Goal: Transaction & Acquisition: Purchase product/service

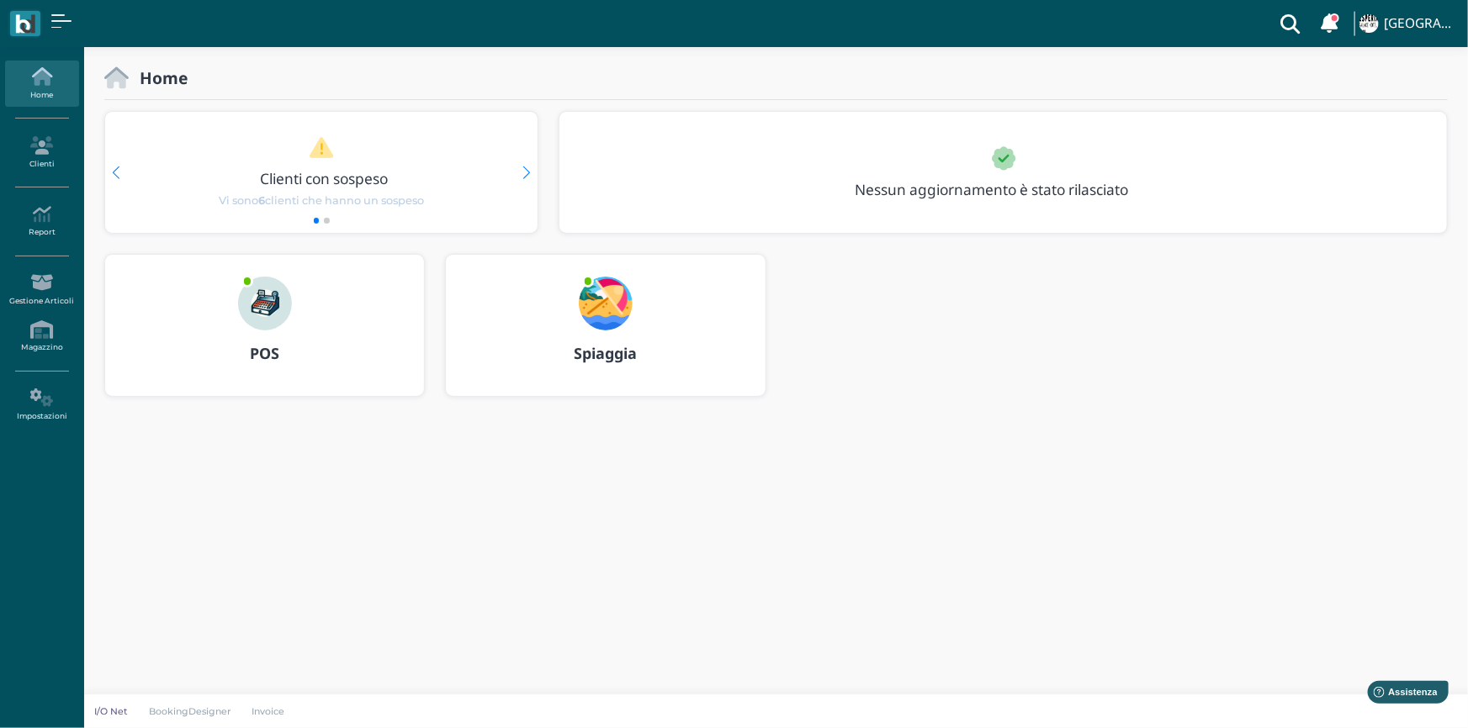
click at [270, 304] on img at bounding box center [265, 304] width 54 height 54
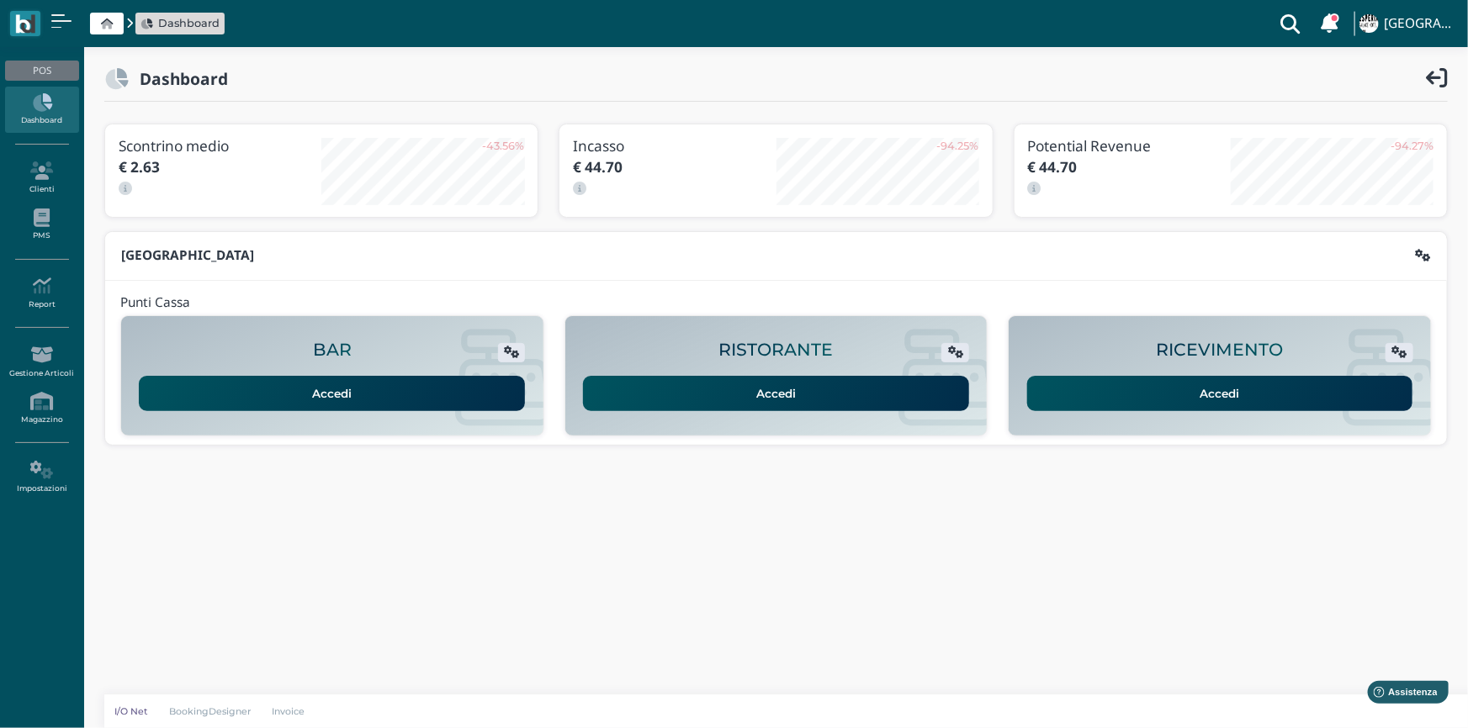
click at [1234, 388] on link "Accedi" at bounding box center [1220, 393] width 386 height 35
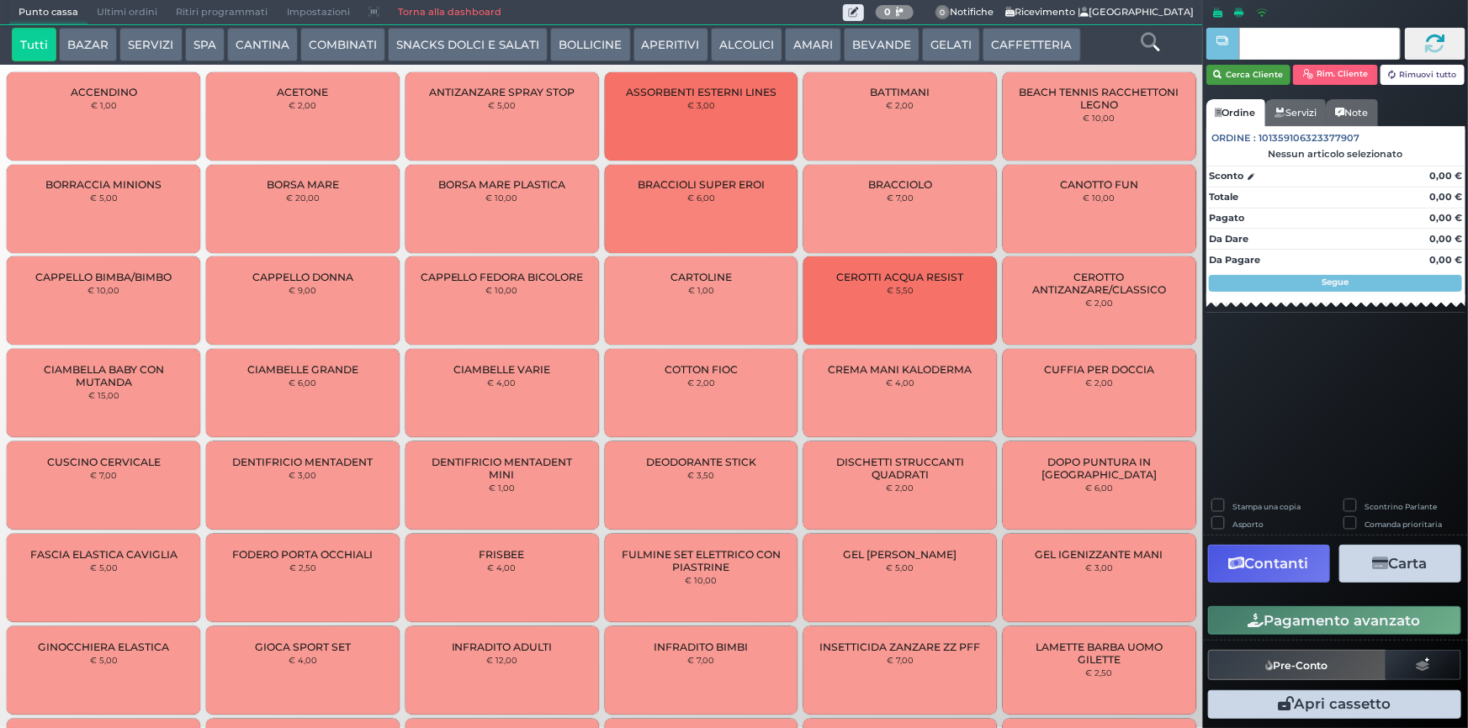
click at [1267, 76] on button "Cerca Cliente" at bounding box center [1248, 75] width 85 height 20
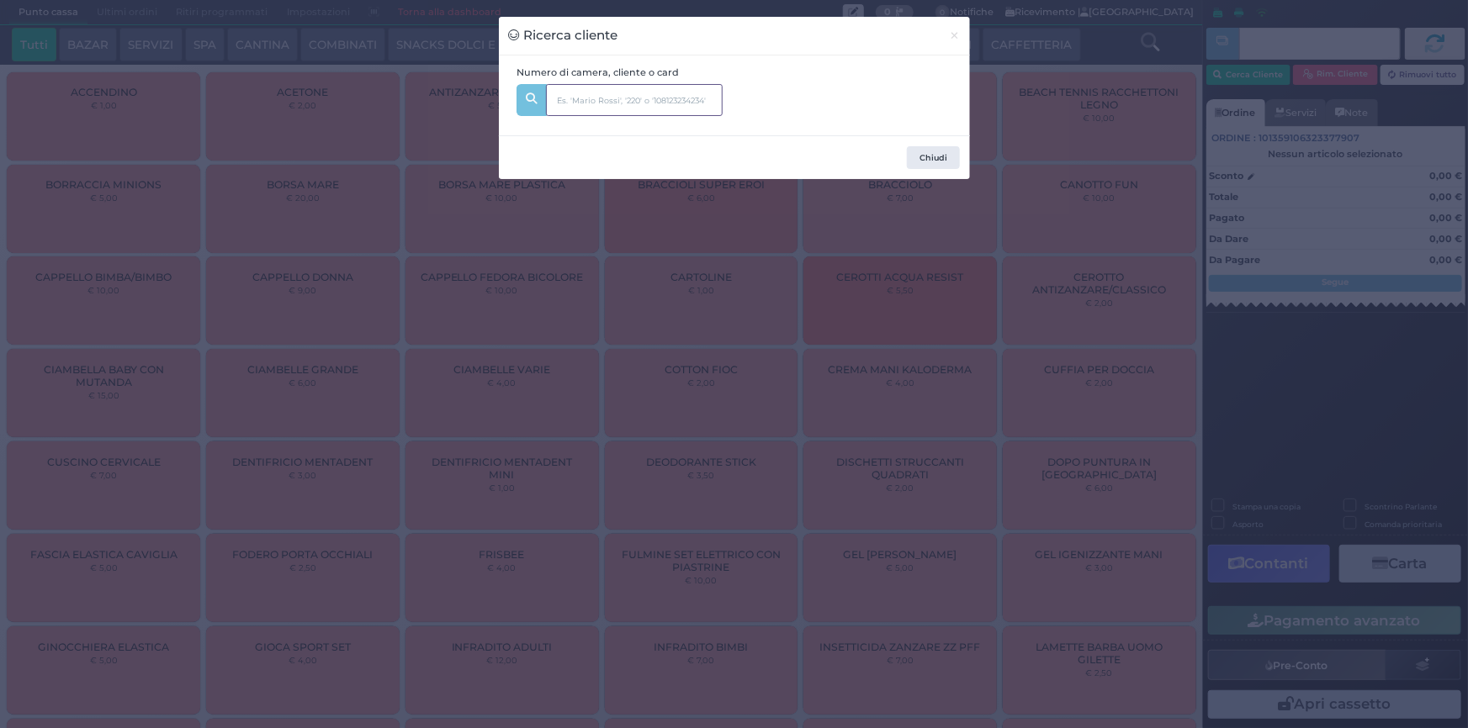
click at [647, 96] on input "text" at bounding box center [634, 100] width 177 height 32
type input "C"
click at [659, 98] on input "text" at bounding box center [634, 100] width 177 height 32
type input "221"
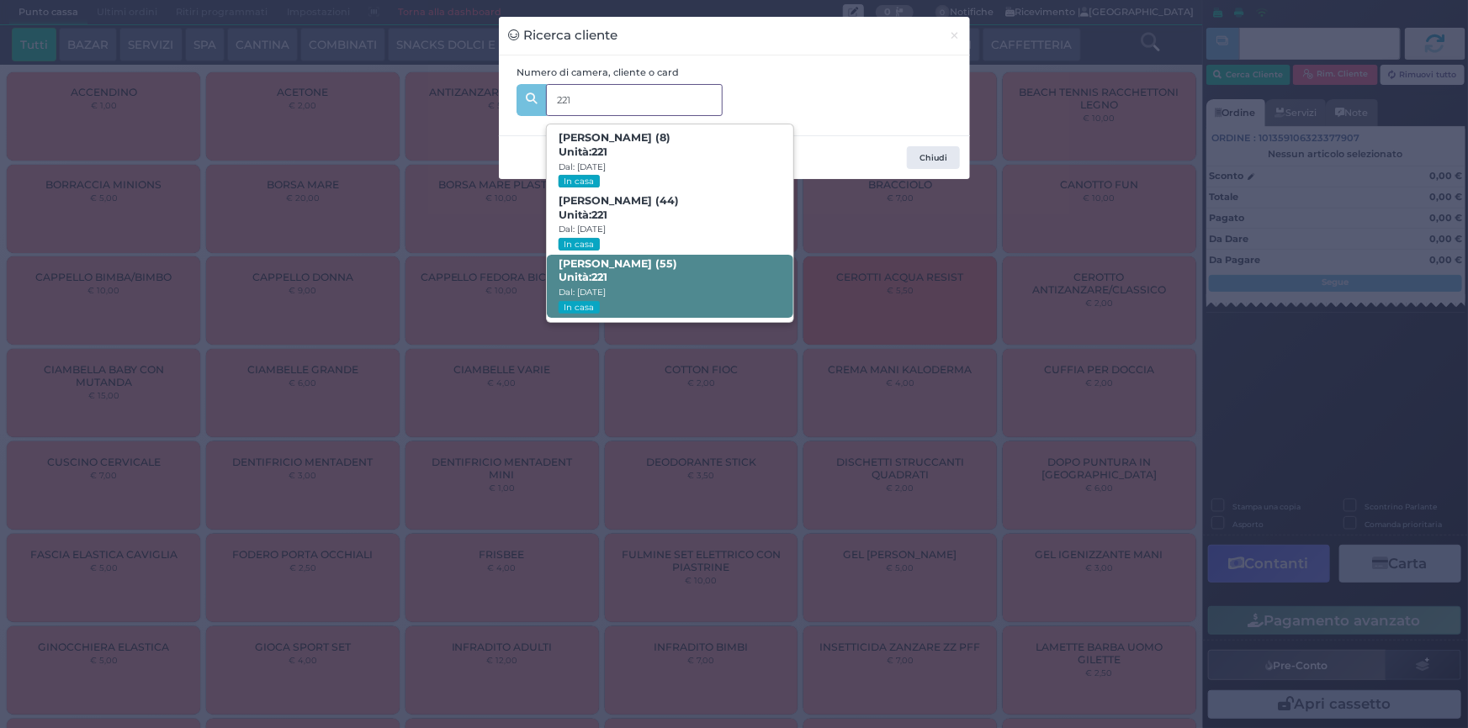
click at [647, 273] on span "Emanuele Giuseppe Scamorri (55) Unità: 221 Dal: 17/08/2025 In casa" at bounding box center [670, 286] width 246 height 63
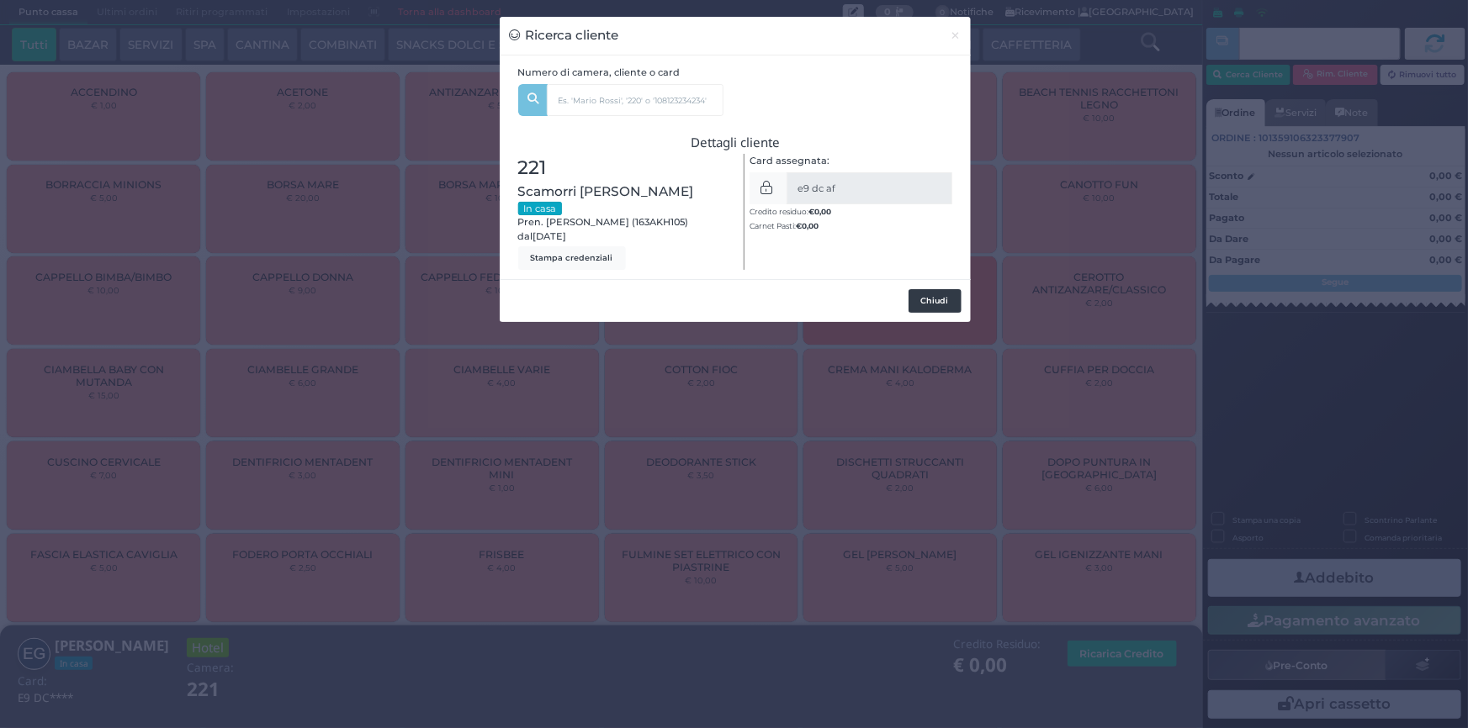
click at [935, 299] on button "Chiudi" at bounding box center [934, 301] width 53 height 24
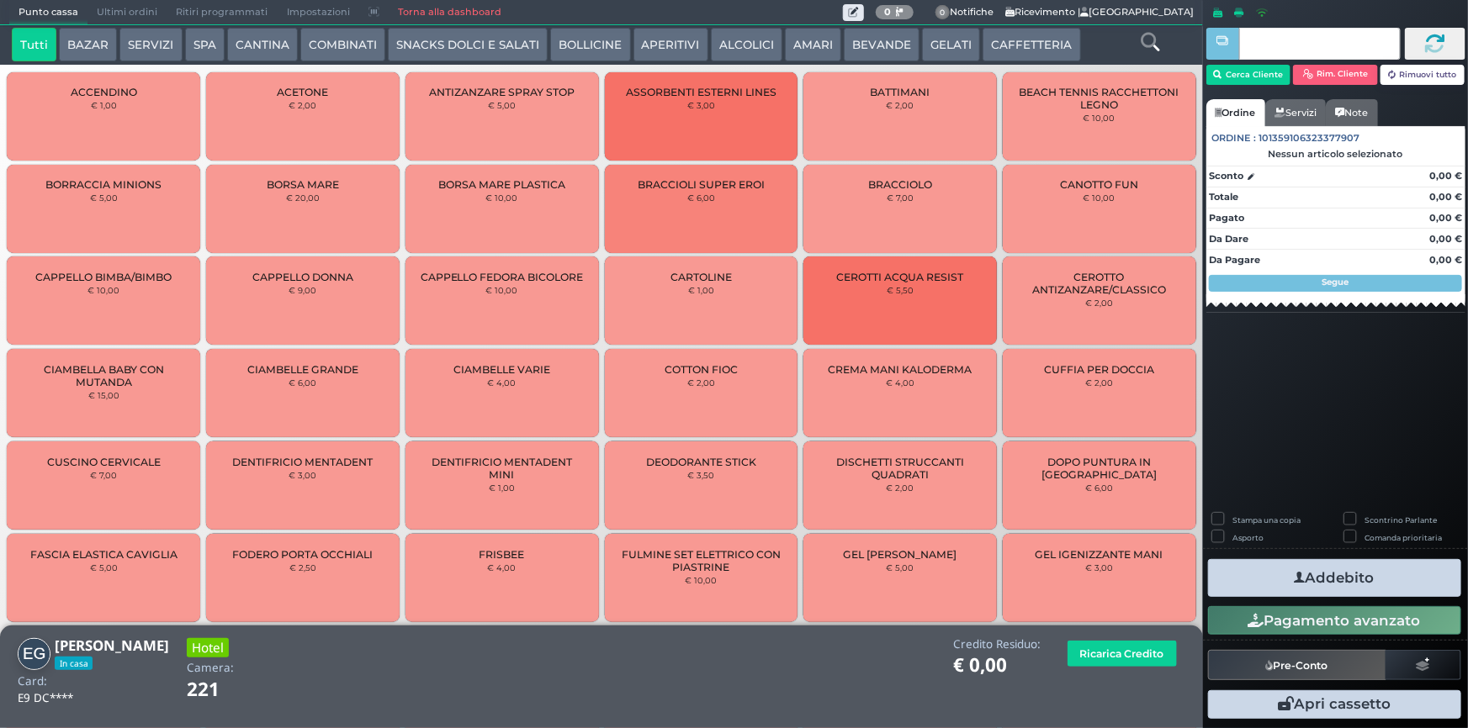
click at [135, 37] on button "SERVIZI" at bounding box center [150, 45] width 62 height 34
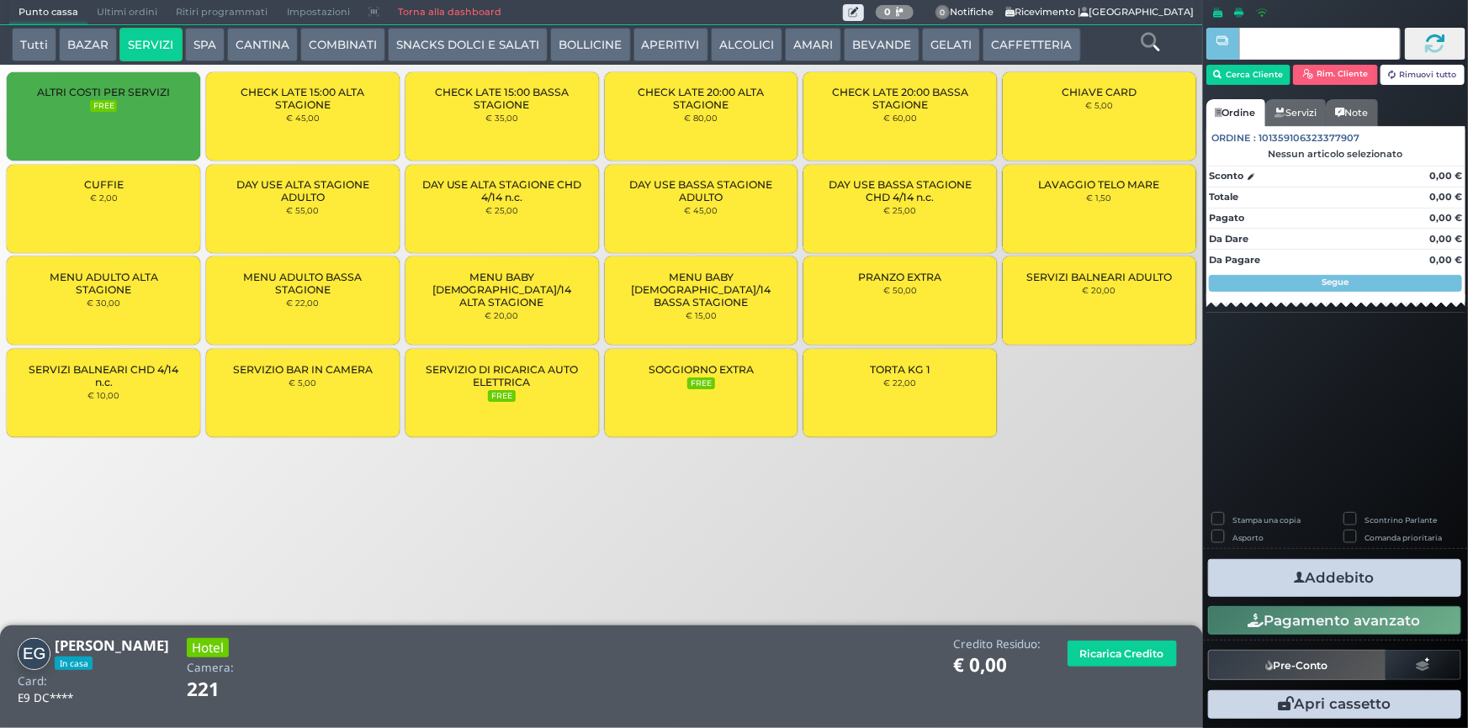
click at [921, 394] on div "TORTA KG 1 € 22,00" at bounding box center [899, 393] width 193 height 88
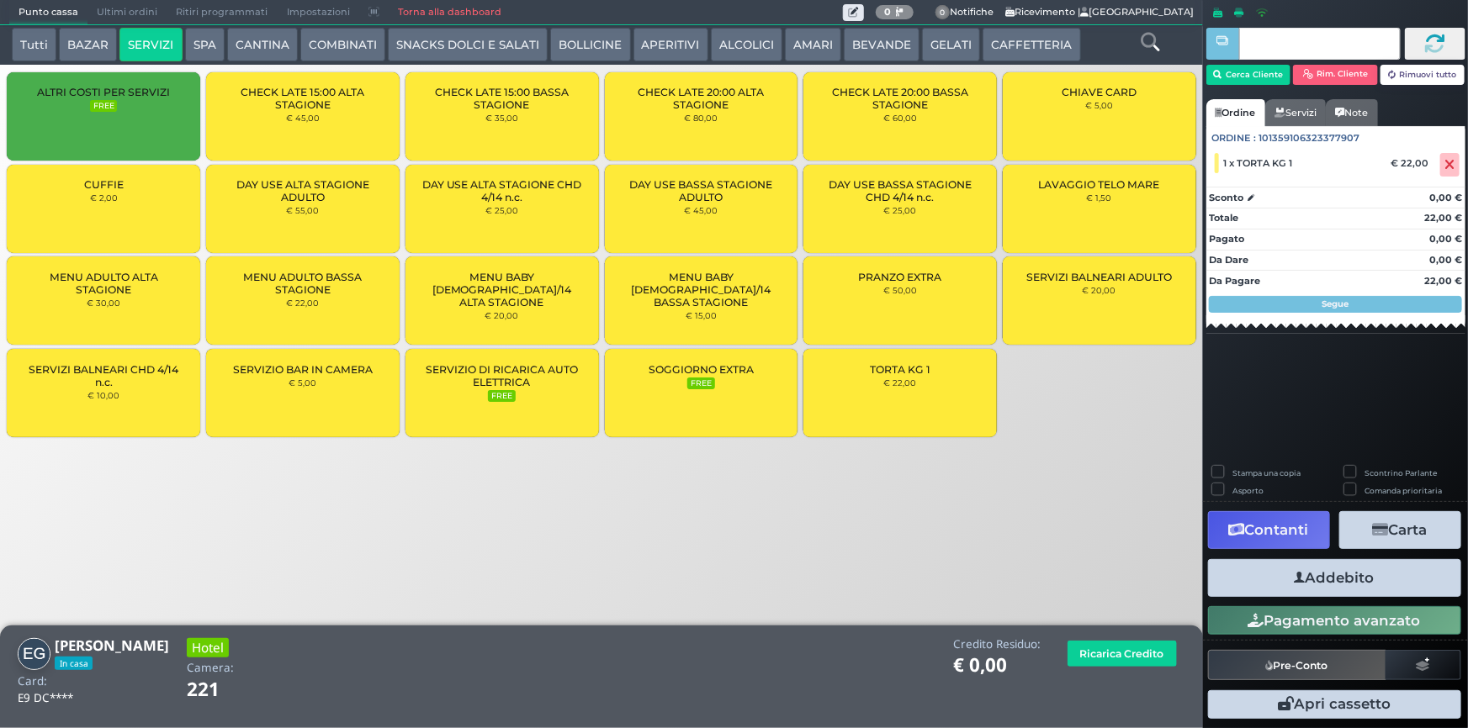
click at [1363, 589] on button "Addebito" at bounding box center [1334, 578] width 253 height 38
